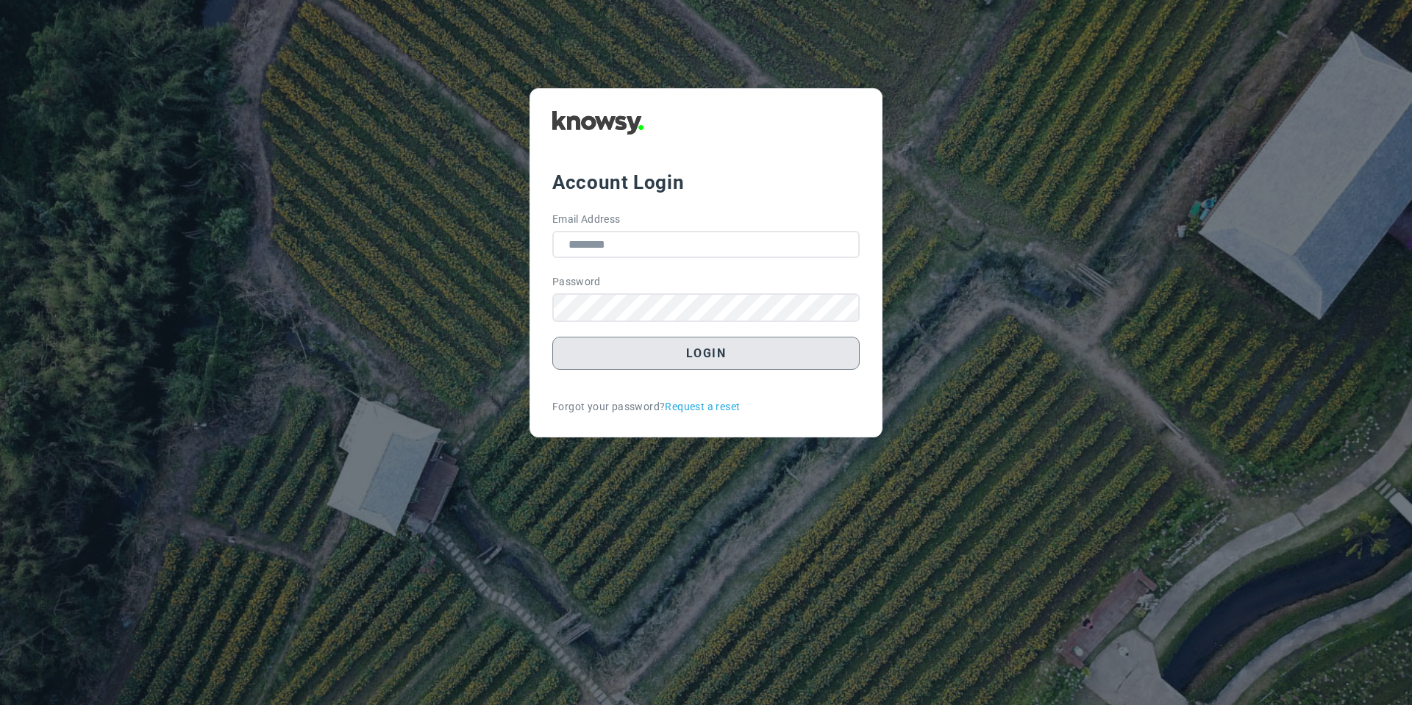
type input "**********"
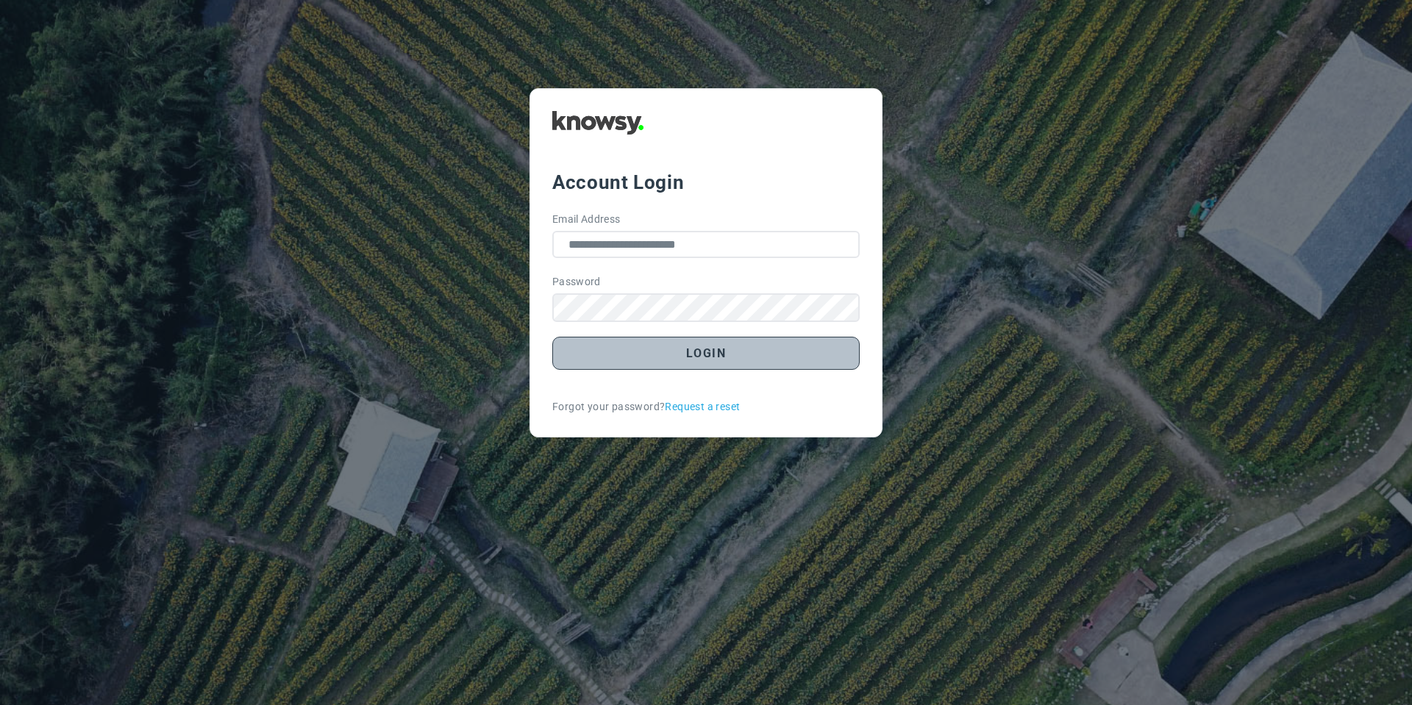
click at [668, 352] on button "Login" at bounding box center [705, 353] width 307 height 33
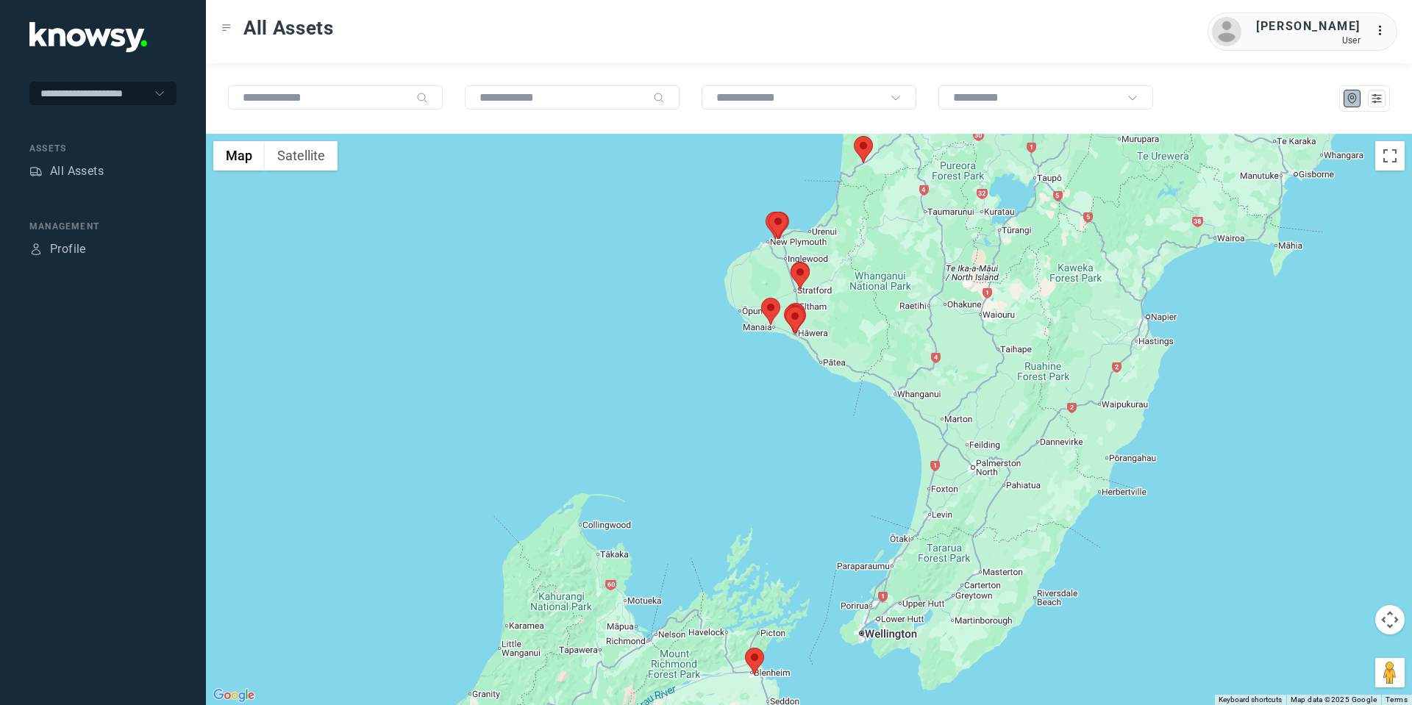
click at [745, 648] on area at bounding box center [745, 648] width 0 height 0
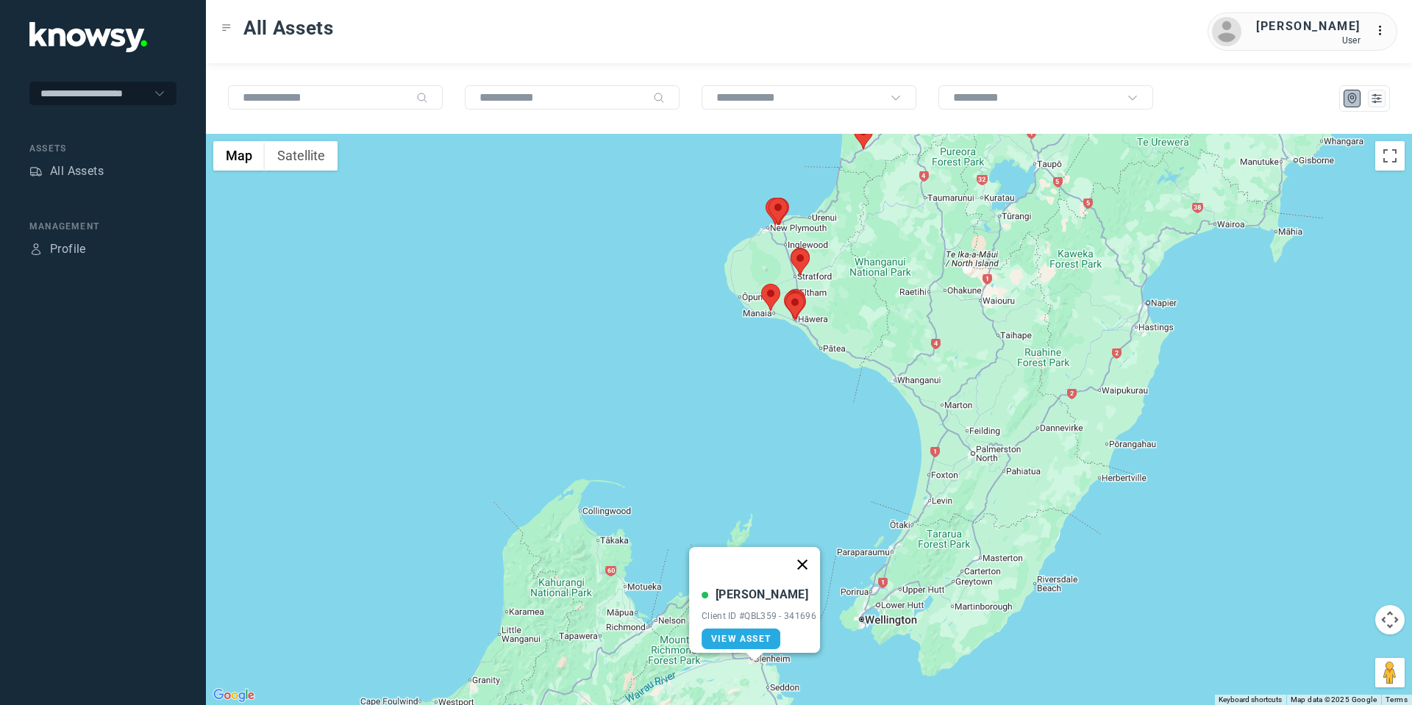
click at [809, 553] on button "Close" at bounding box center [801, 564] width 35 height 35
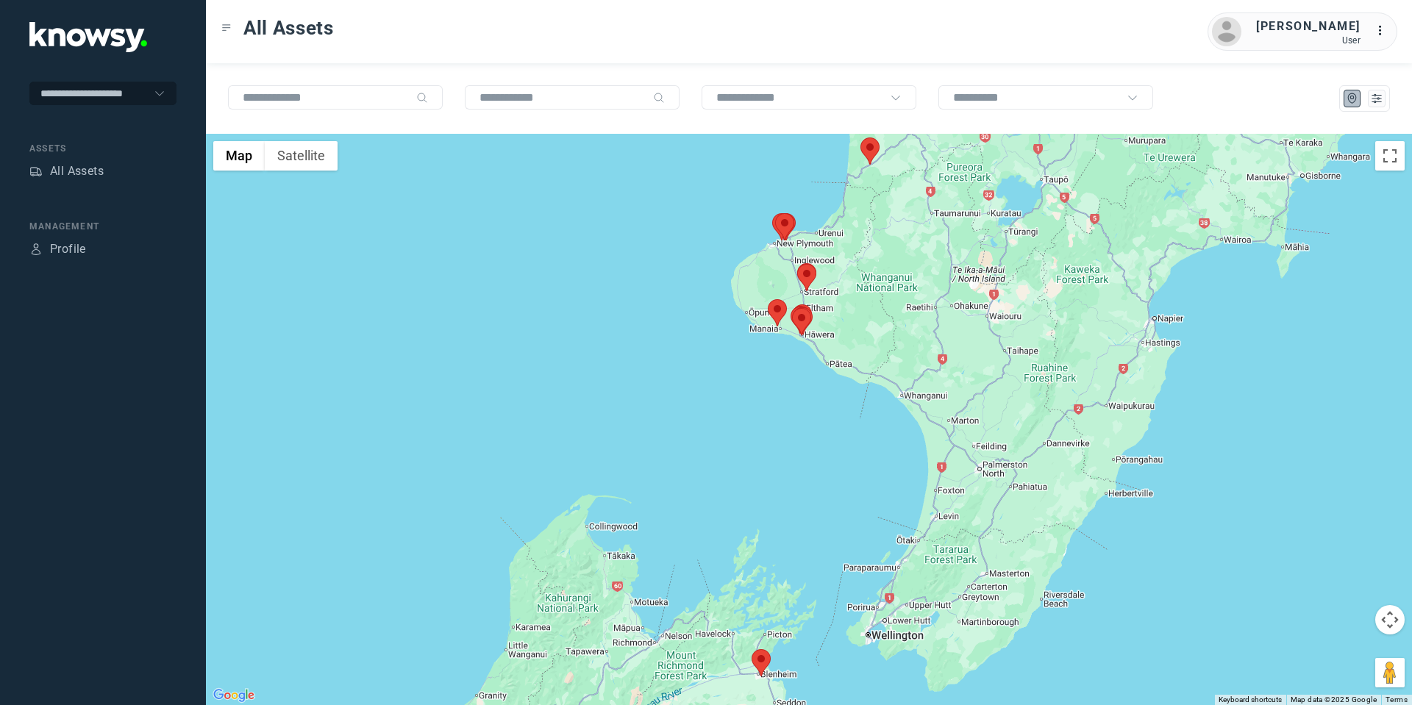
click at [860, 137] on area at bounding box center [860, 137] width 0 height 0
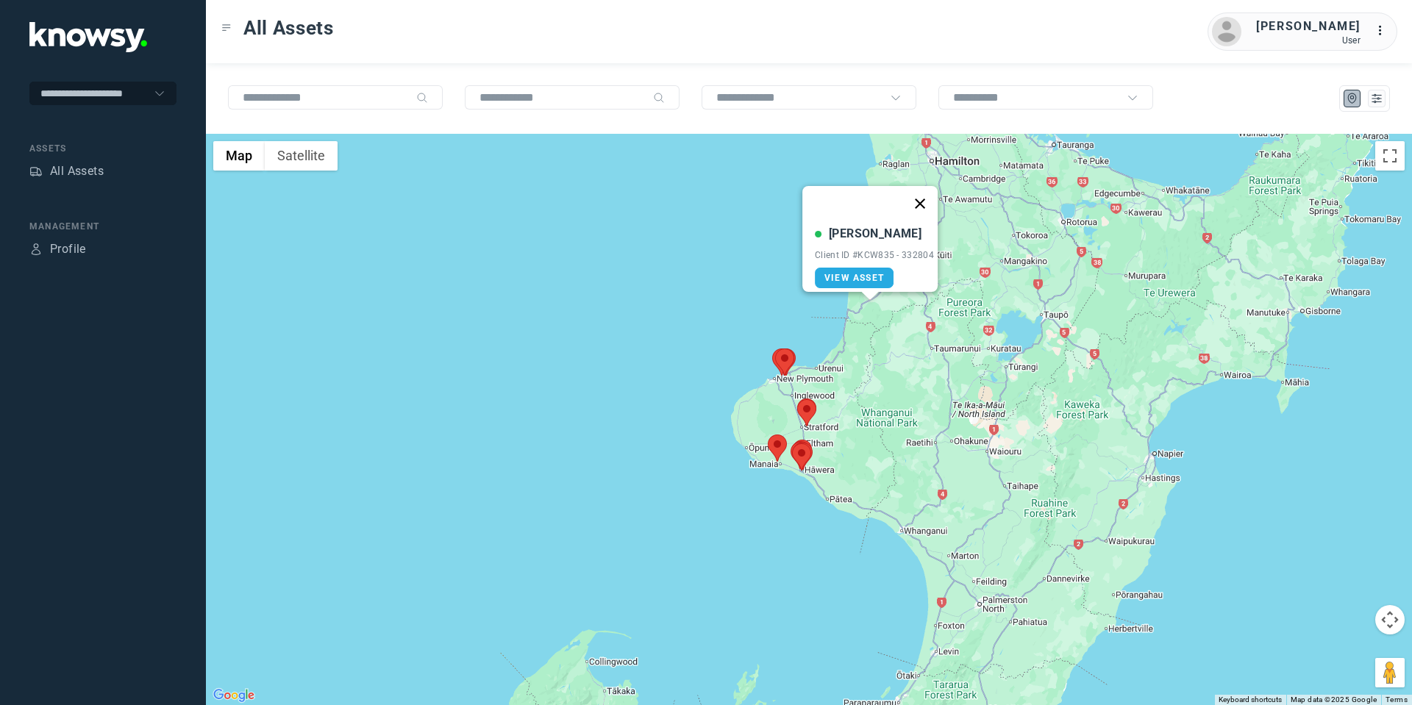
click at [926, 193] on button "Close" at bounding box center [919, 203] width 35 height 35
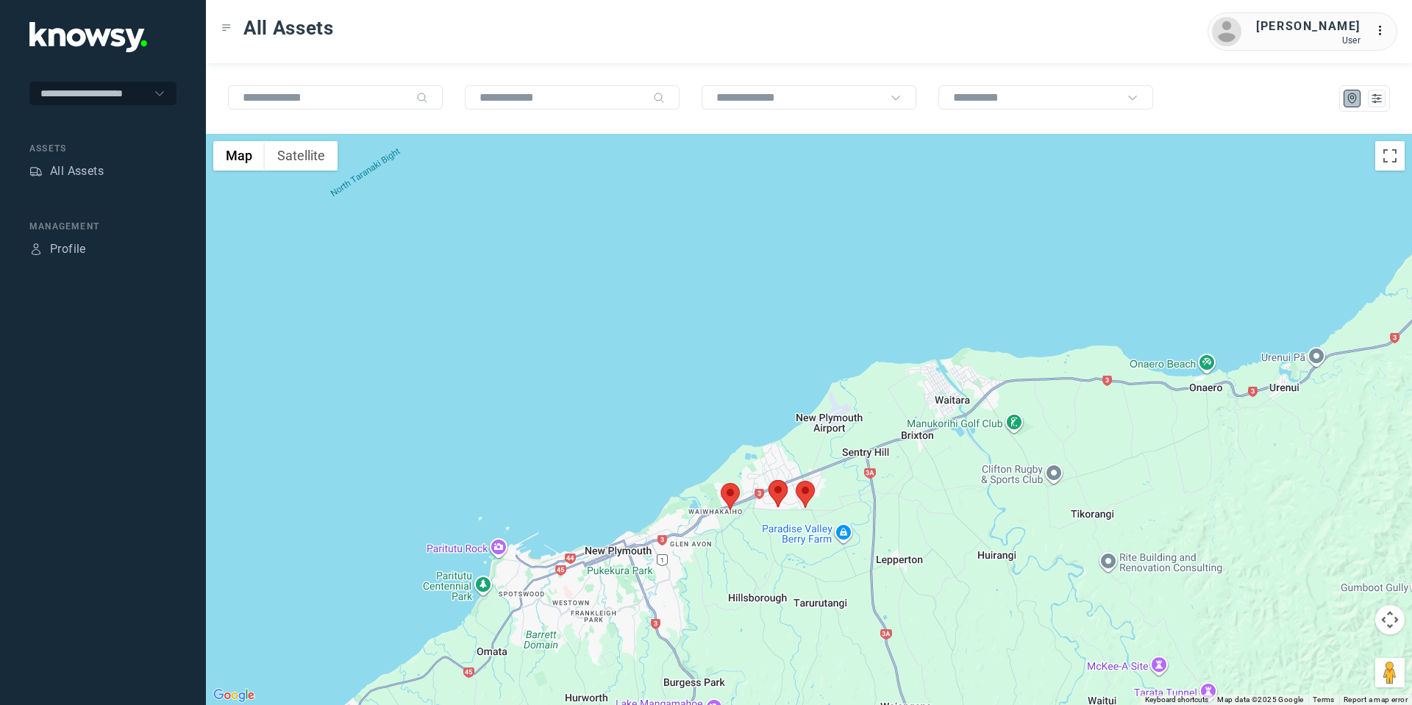
click at [795, 481] on area at bounding box center [795, 481] width 0 height 0
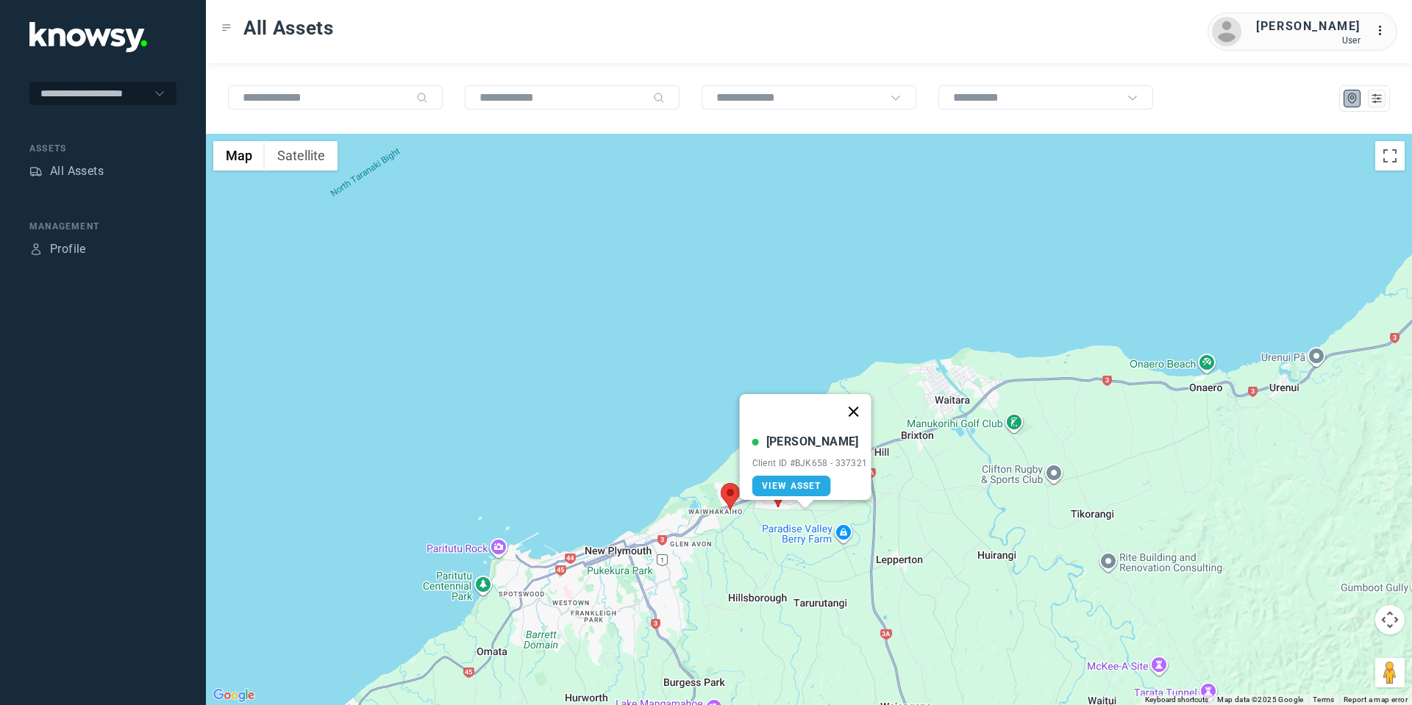
click at [859, 402] on button "Close" at bounding box center [852, 411] width 35 height 35
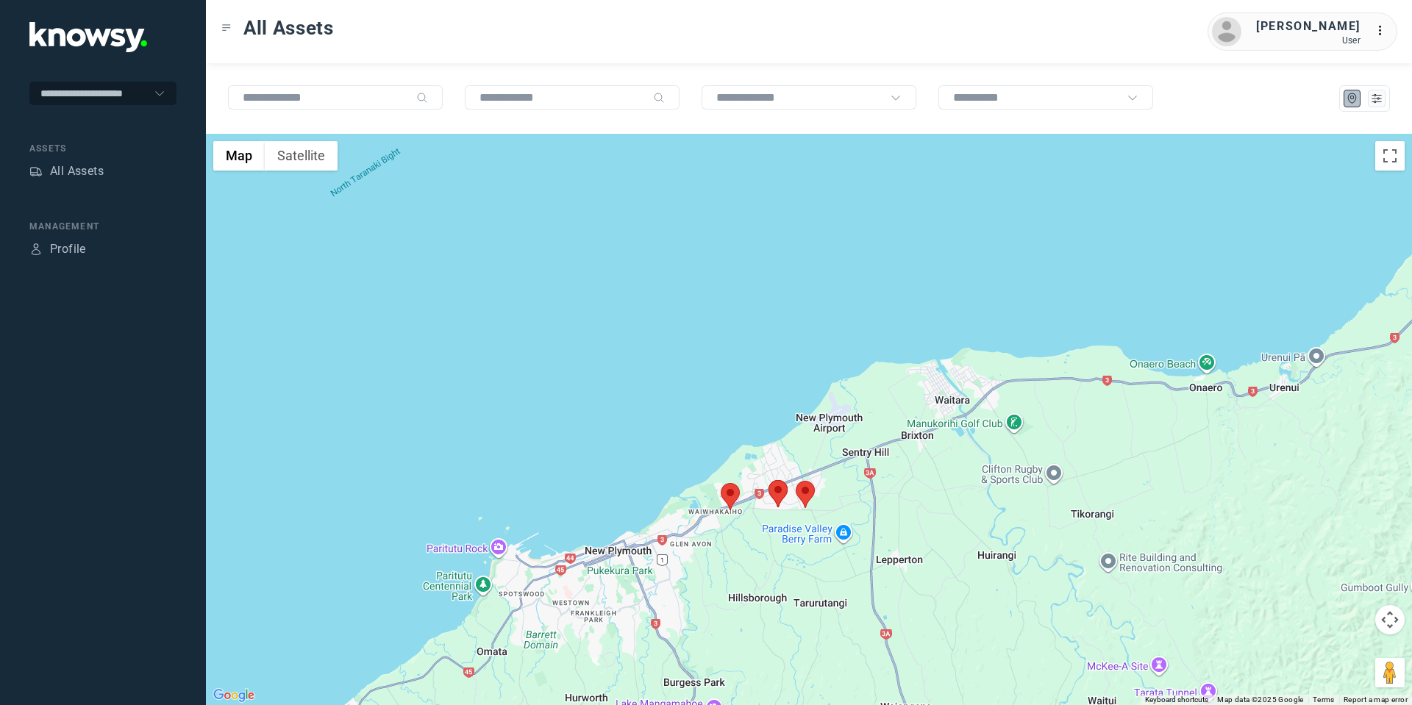
click at [768, 480] on area at bounding box center [768, 480] width 0 height 0
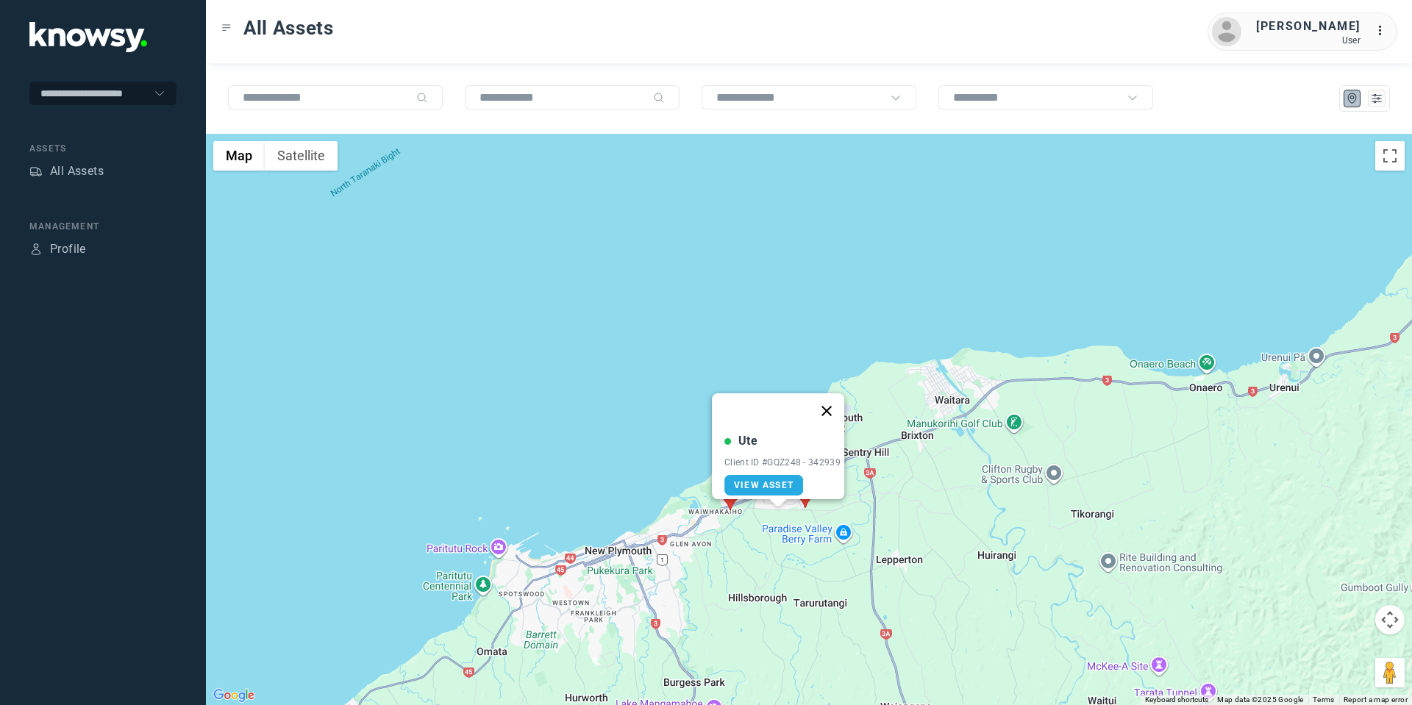
click at [832, 406] on button "Close" at bounding box center [826, 410] width 35 height 35
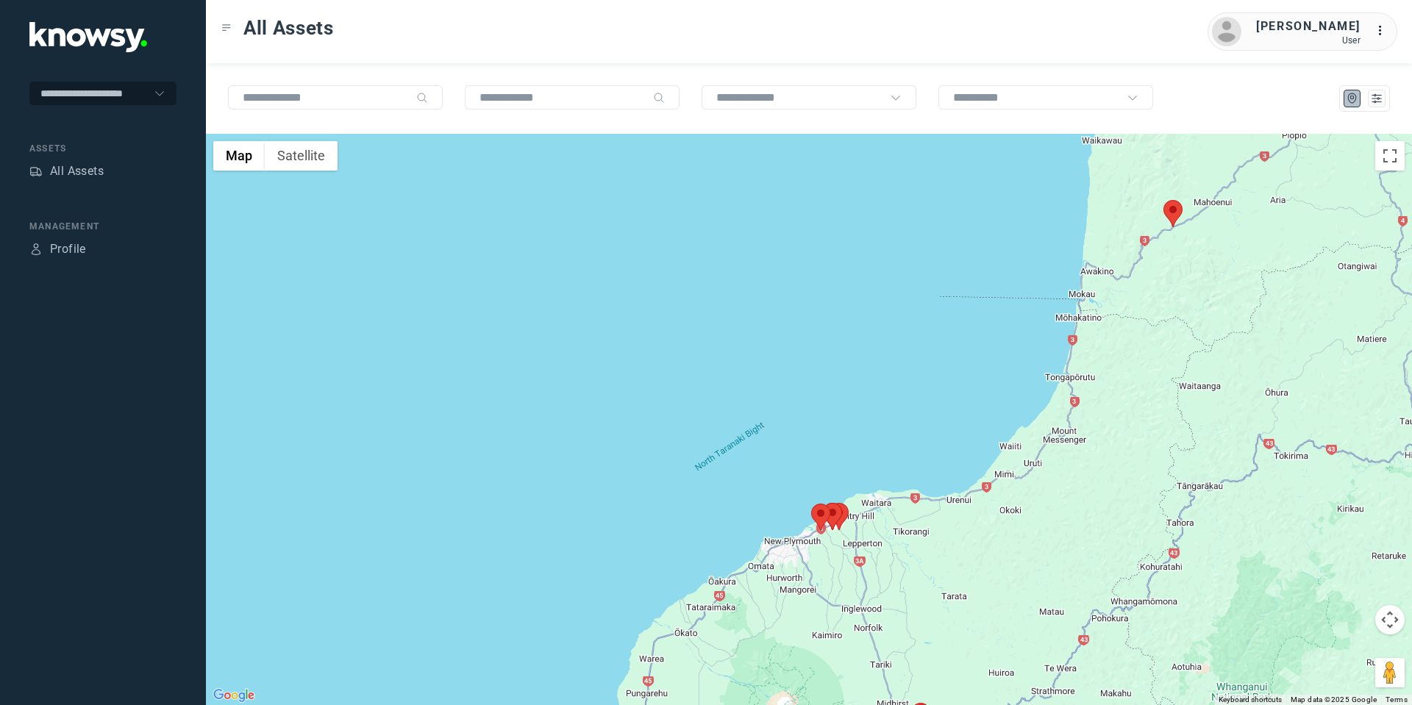
click at [1387, 618] on button "Map camera controls" at bounding box center [1389, 619] width 29 height 29
click at [1318, 658] on button "Move down" at bounding box center [1315, 656] width 29 height 29
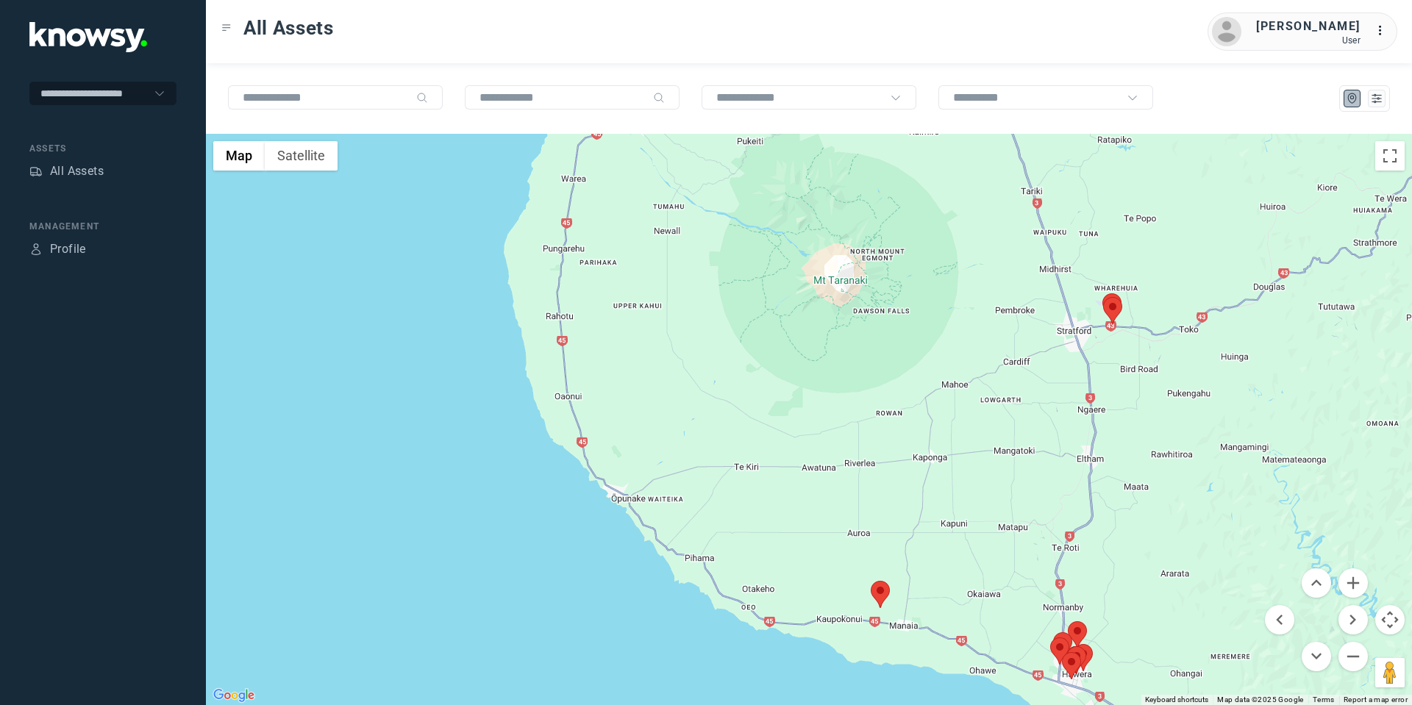
click at [1384, 622] on button "Map camera controls" at bounding box center [1389, 619] width 29 height 29
click at [1392, 621] on button "Map camera controls" at bounding box center [1389, 619] width 29 height 29
click at [1313, 657] on button "Move down" at bounding box center [1315, 656] width 29 height 29
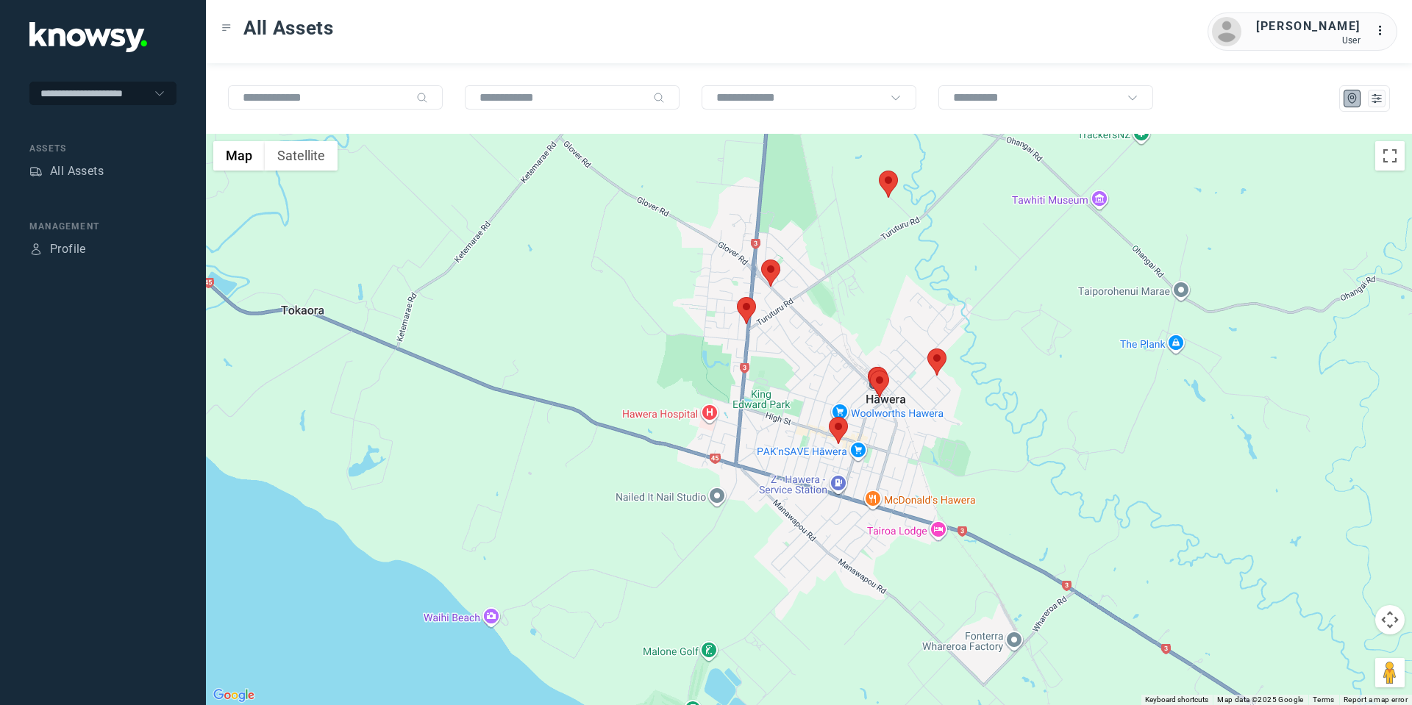
click at [737, 297] on area at bounding box center [737, 297] width 0 height 0
click at [804, 215] on button "Close" at bounding box center [793, 227] width 35 height 35
click at [761, 260] on area at bounding box center [761, 260] width 0 height 0
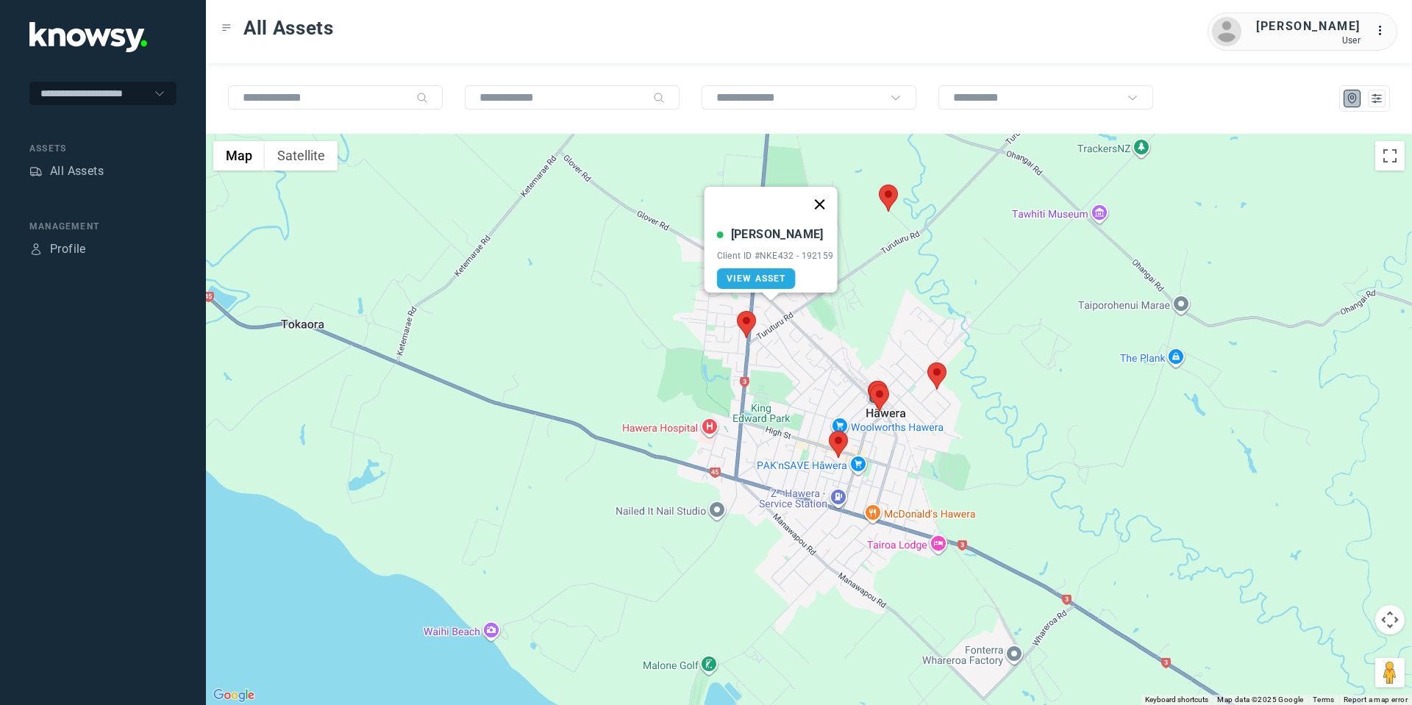
click at [823, 190] on button "Close" at bounding box center [818, 204] width 35 height 35
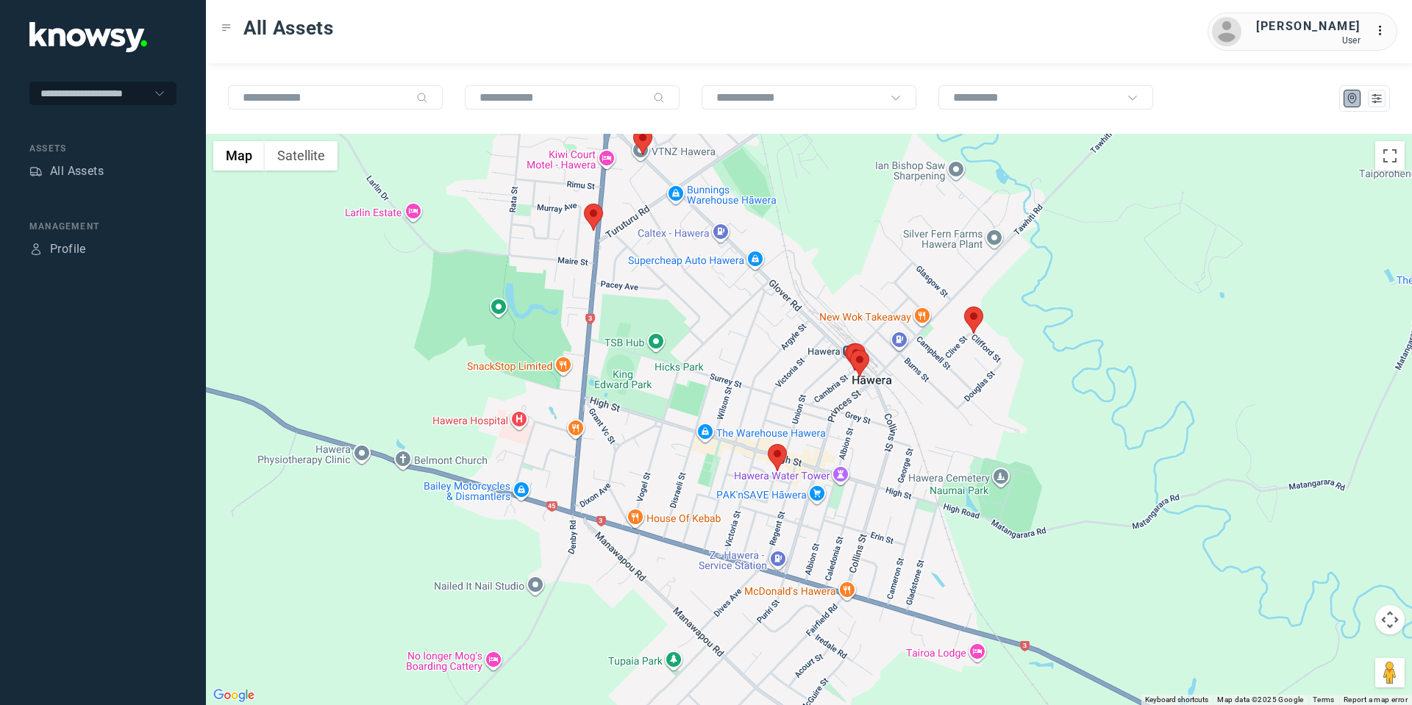
click at [768, 444] on area at bounding box center [768, 444] width 0 height 0
click at [827, 368] on button "Close" at bounding box center [824, 374] width 35 height 35
